Goal: Task Accomplishment & Management: Complete application form

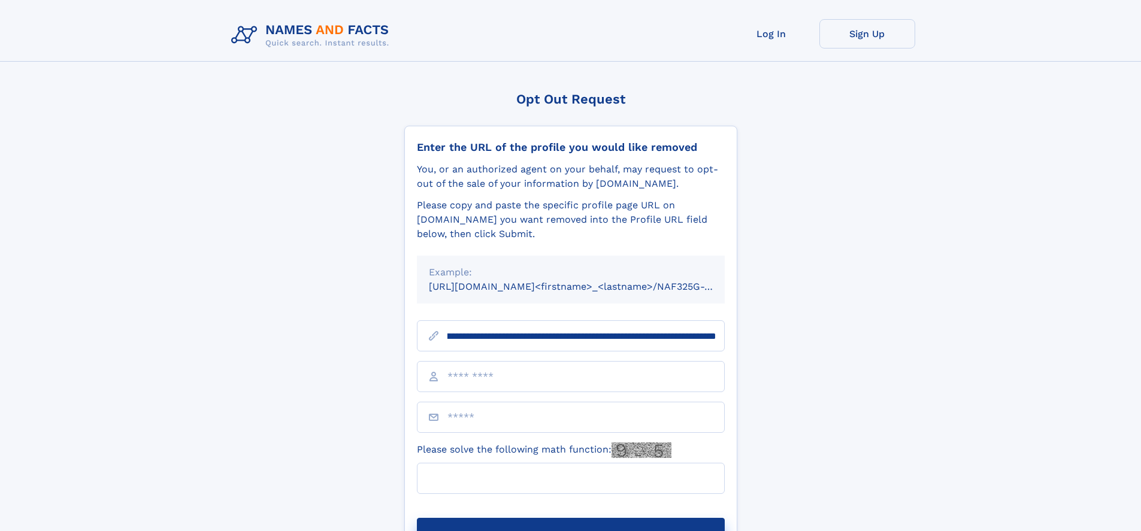
scroll to position [0, 135]
type input "**********"
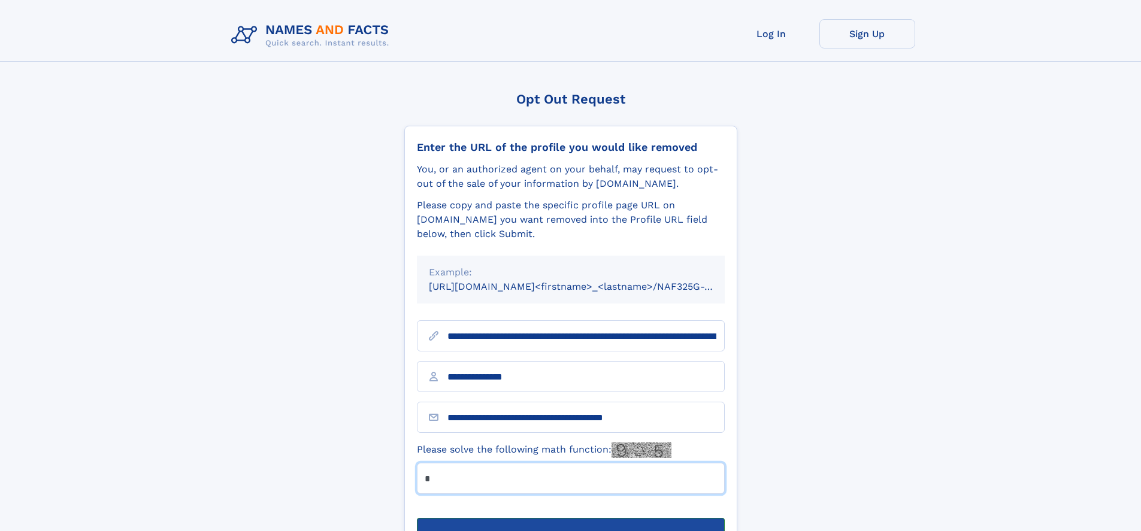
type input "*"
click at [570, 518] on button "Submit Opt Out Request" at bounding box center [571, 537] width 308 height 38
